Goal: Transaction & Acquisition: Purchase product/service

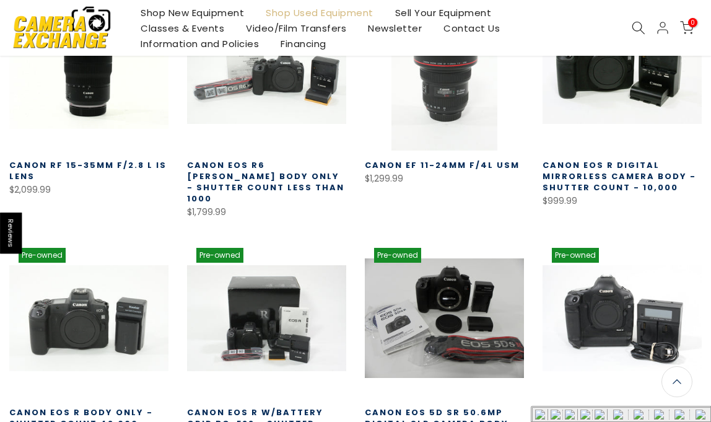
scroll to position [346, 0]
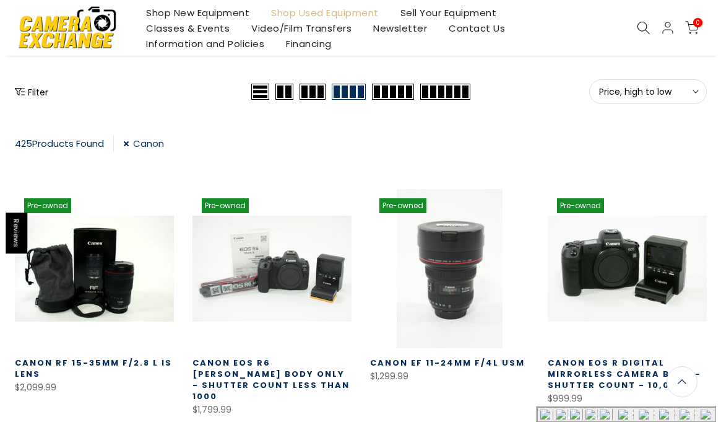
scroll to position [149, 0]
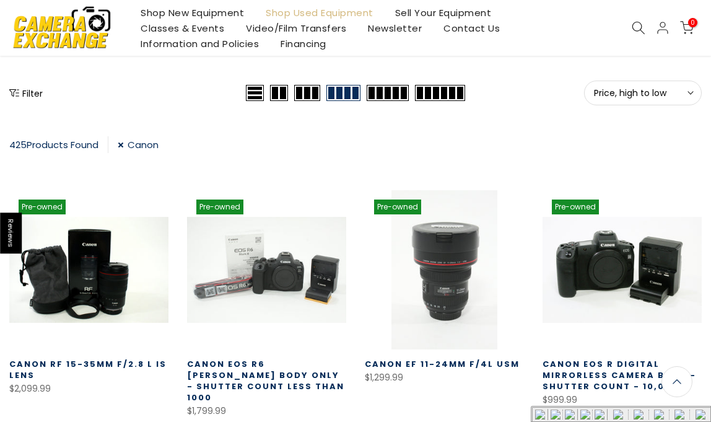
click at [32, 93] on button "Filter" at bounding box center [25, 93] width 33 height 12
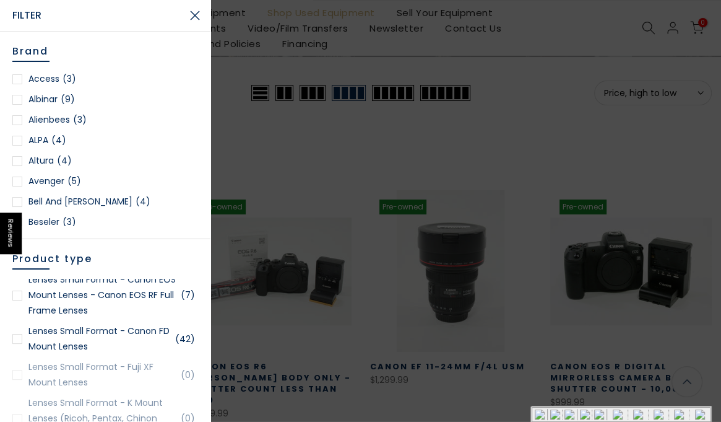
scroll to position [0, 0]
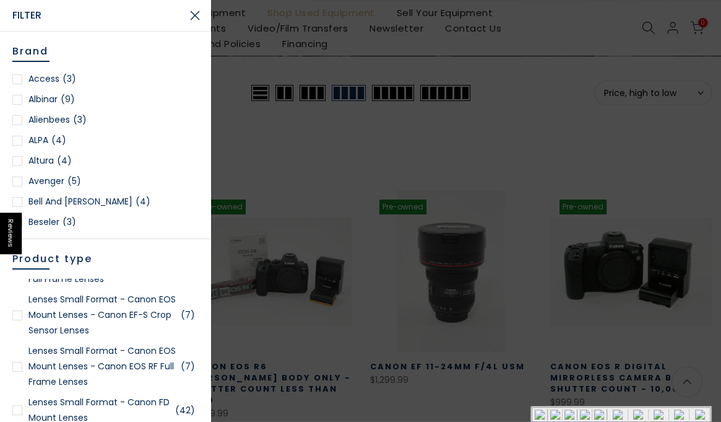
click at [82, 287] on link "Lenses Small Format - Canon EOS Mount Lenses - Canon EF Full Frame Lenses (29)" at bounding box center [105, 263] width 186 height 46
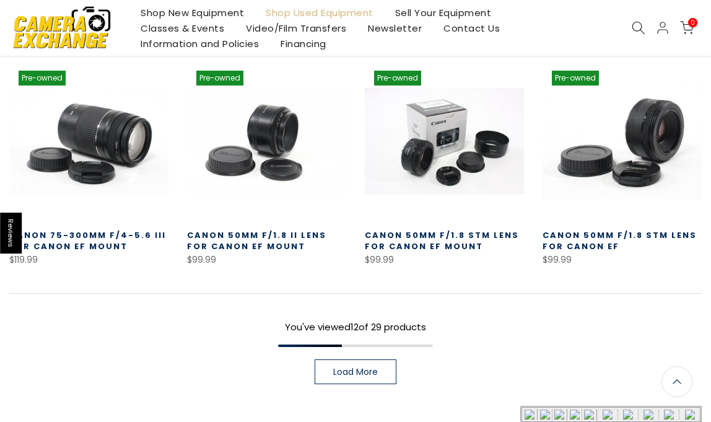
scroll to position [741, 0]
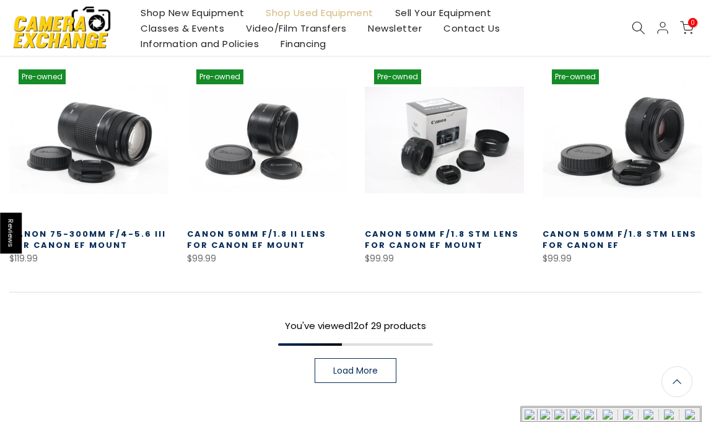
click at [372, 368] on span "Load More" at bounding box center [355, 370] width 45 height 9
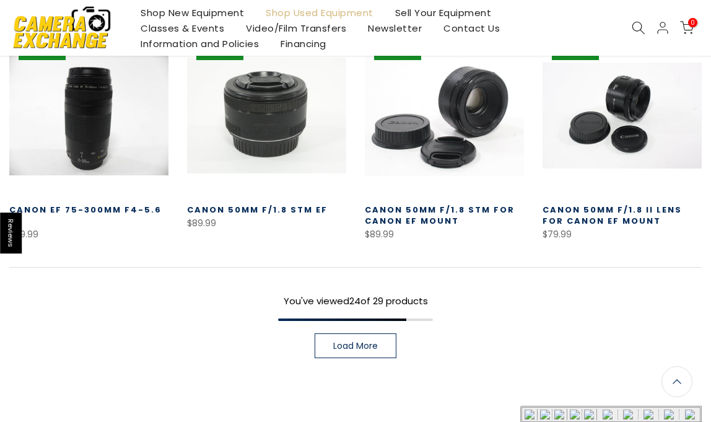
scroll to position [1460, 0]
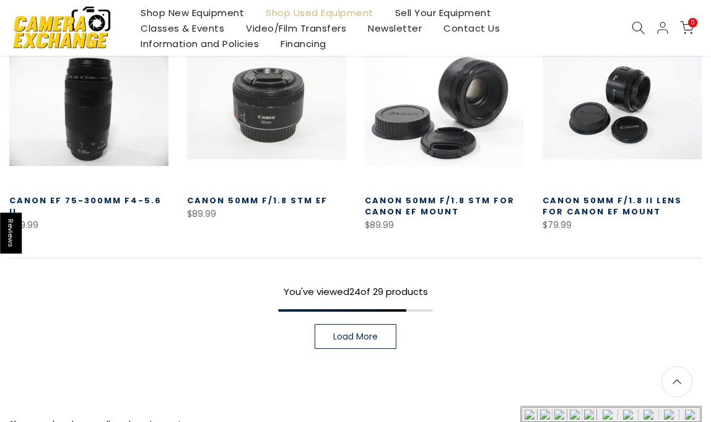
click at [359, 332] on span "Load More" at bounding box center [355, 336] width 45 height 9
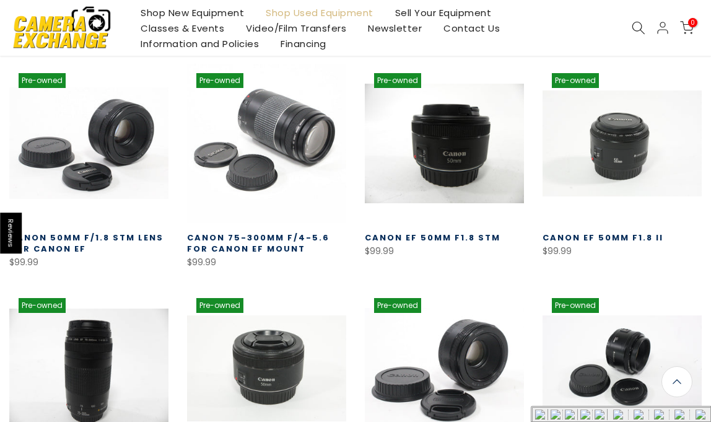
scroll to position [1198, 0]
click at [569, 21] on ul "Shop New Equipment Shop Used Equipment Sell Your Equipment Classes & Events Vid…" at bounding box center [355, 28] width 451 height 46
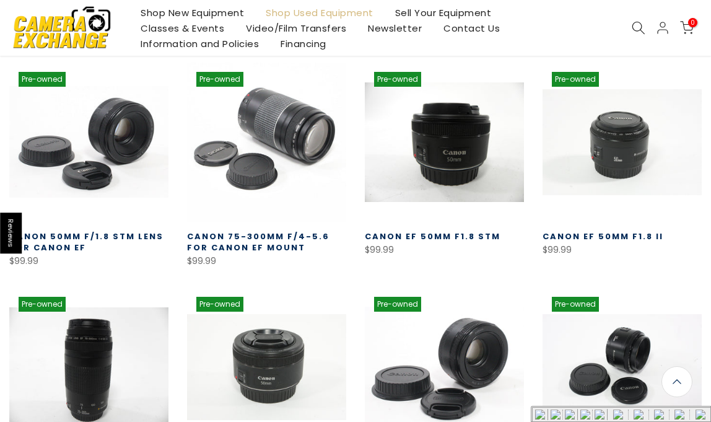
scroll to position [1197, 0]
